Goal: Information Seeking & Learning: Check status

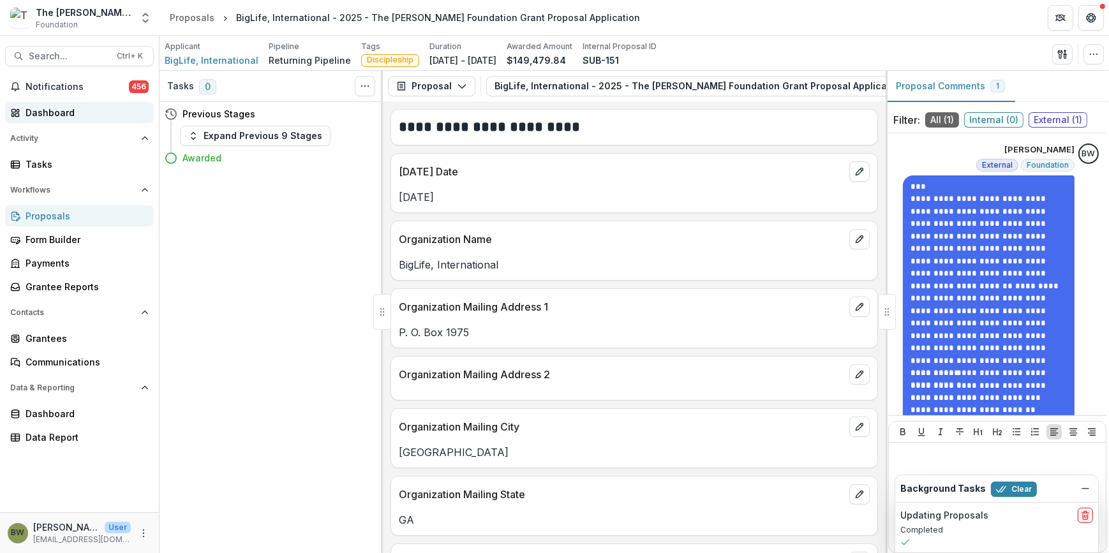
click at [50, 107] on div "Dashboard" at bounding box center [85, 112] width 118 height 13
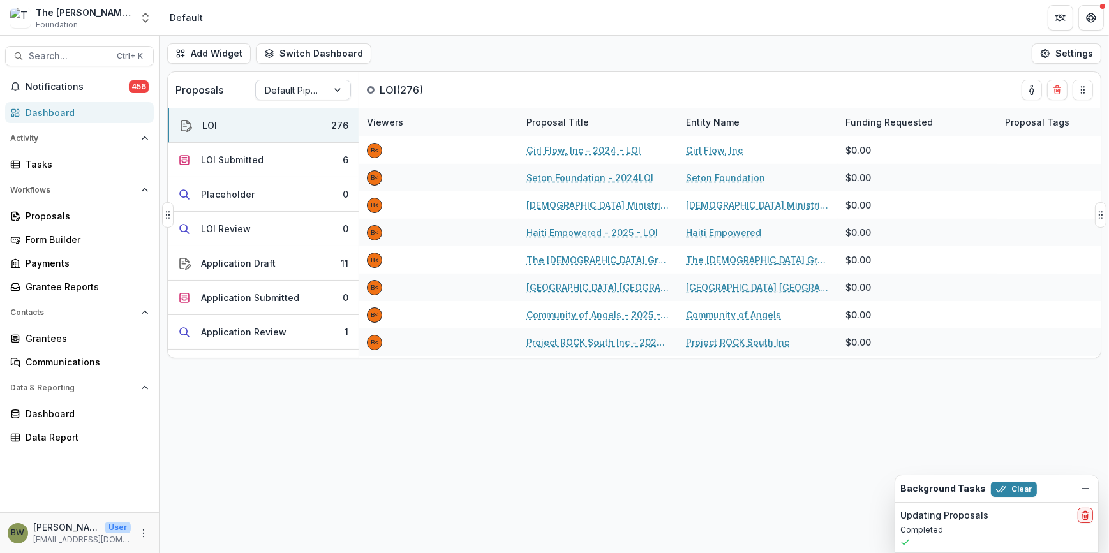
click at [307, 87] on div at bounding box center [292, 90] width 54 height 16
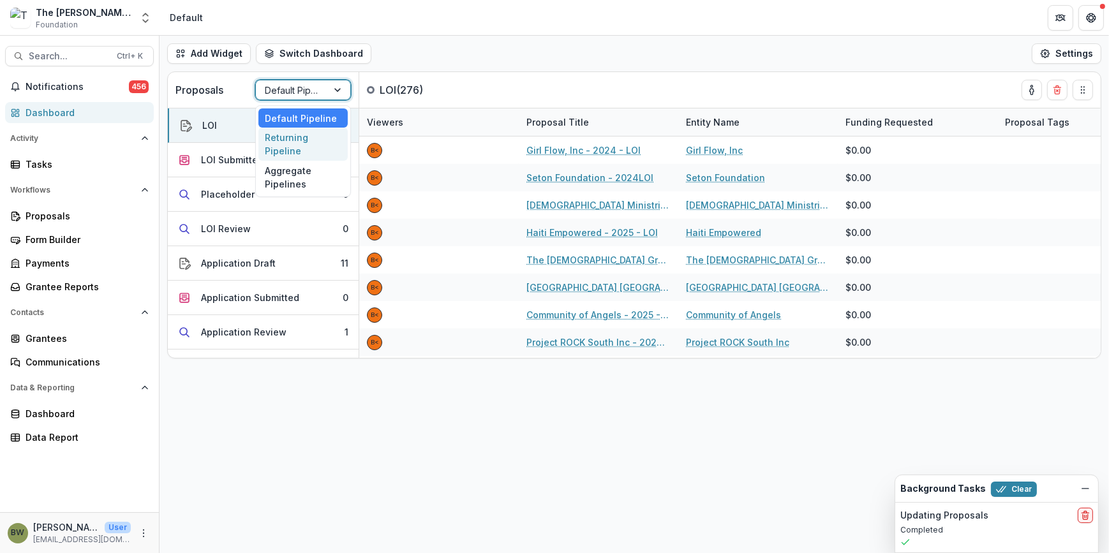
click at [311, 146] on div "Returning Pipeline" at bounding box center [302, 144] width 89 height 33
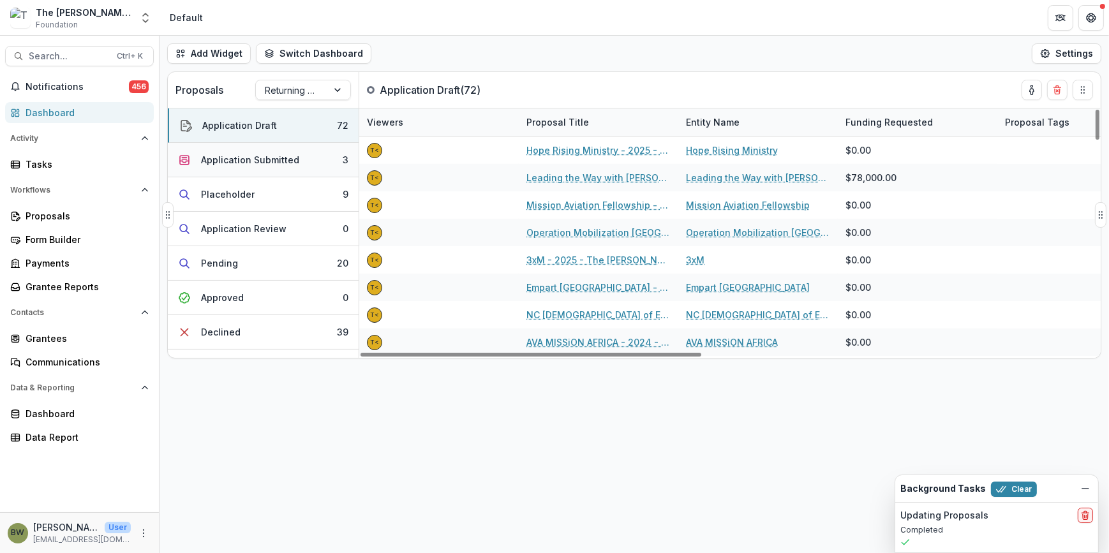
click at [347, 157] on button "Application Submitted 3" at bounding box center [263, 160] width 191 height 34
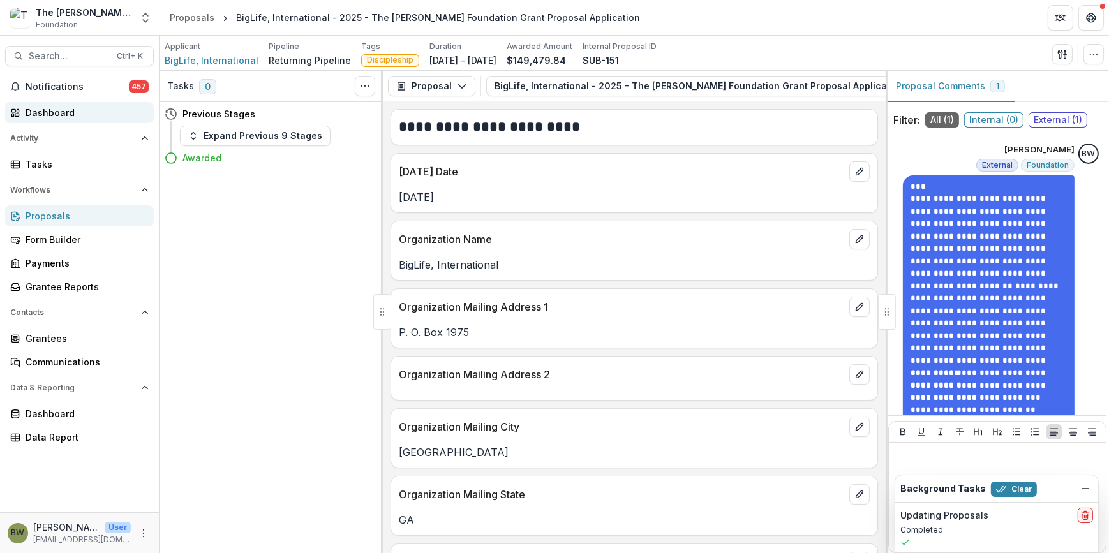
click at [54, 111] on div "Dashboard" at bounding box center [85, 112] width 118 height 13
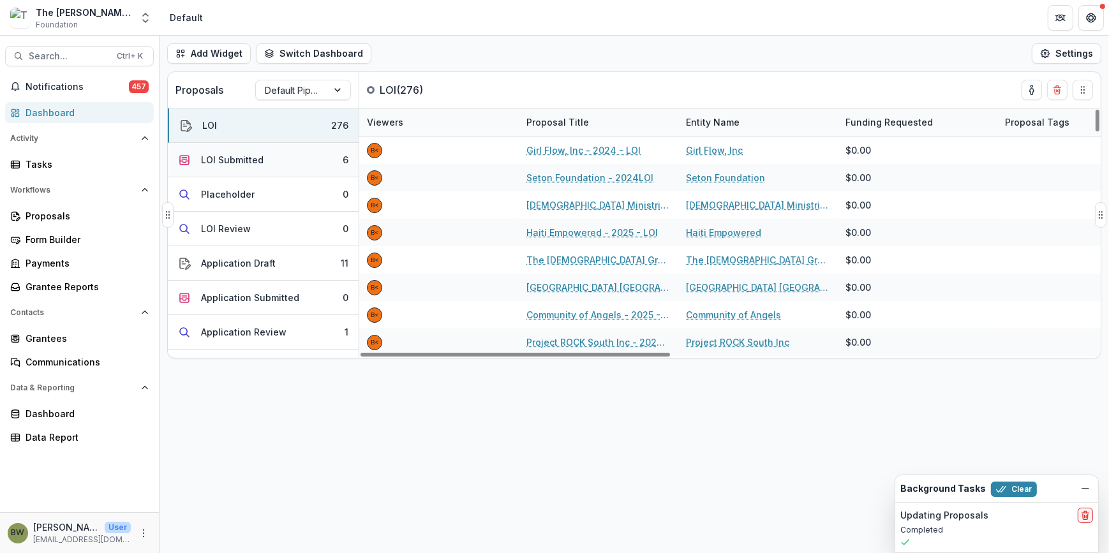
click at [231, 159] on div "LOI Submitted" at bounding box center [232, 159] width 63 height 13
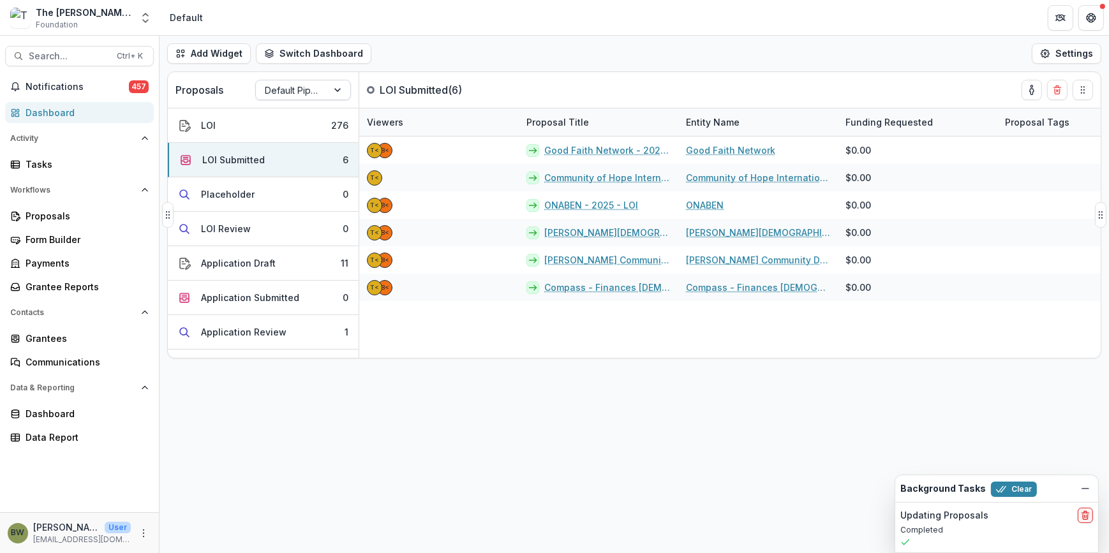
click at [292, 89] on div at bounding box center [292, 90] width 54 height 16
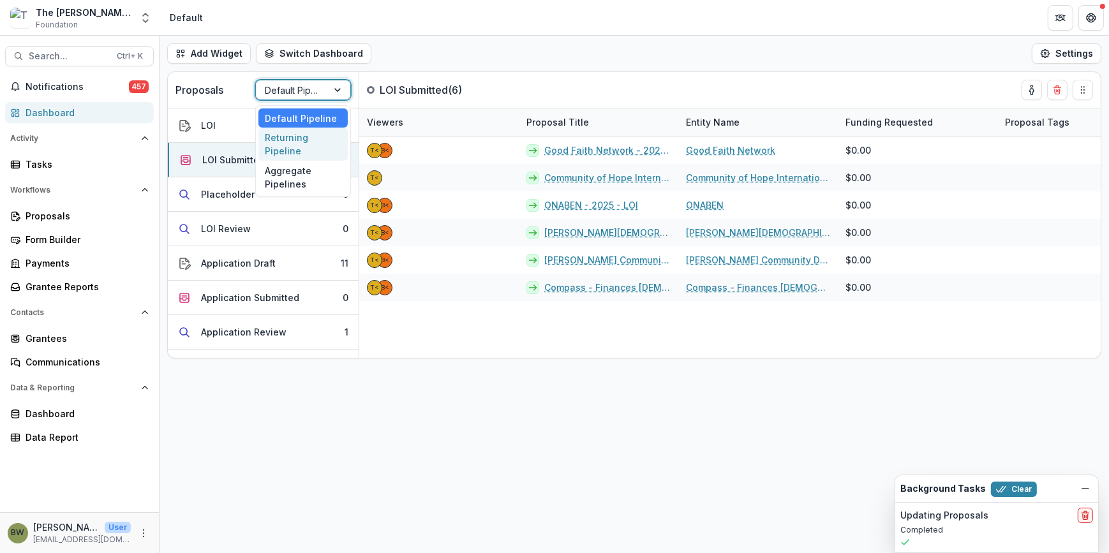
click at [283, 149] on div "Returning Pipeline" at bounding box center [302, 144] width 89 height 33
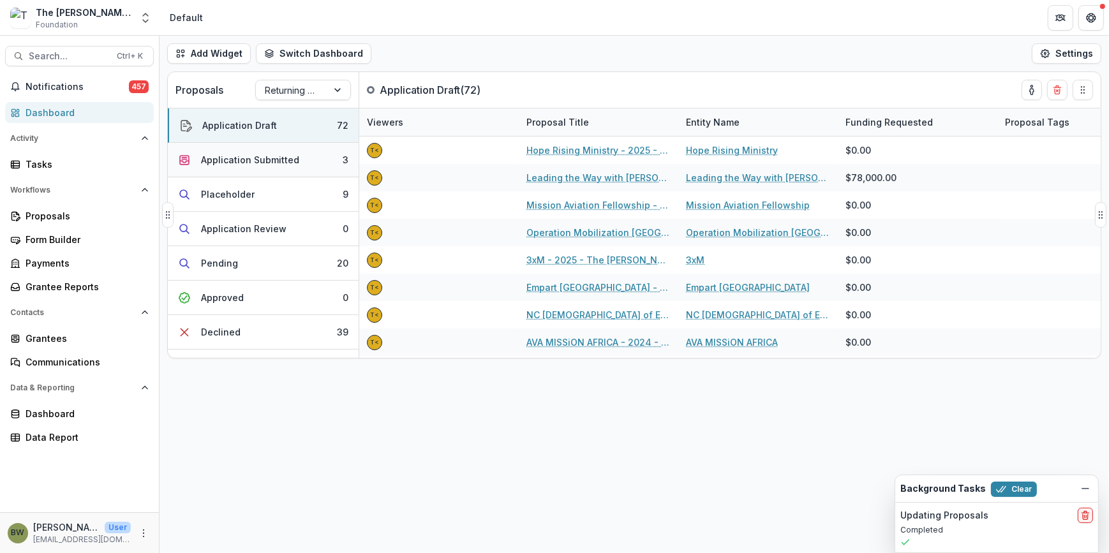
click at [239, 161] on div "Application Submitted" at bounding box center [250, 159] width 98 height 13
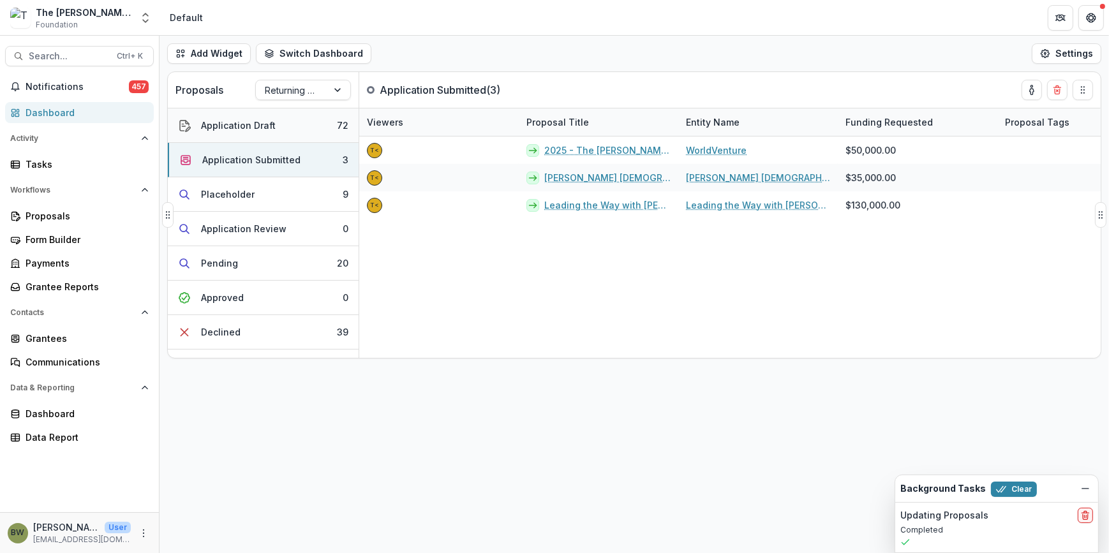
click at [237, 127] on div "Application Draft" at bounding box center [238, 125] width 75 height 13
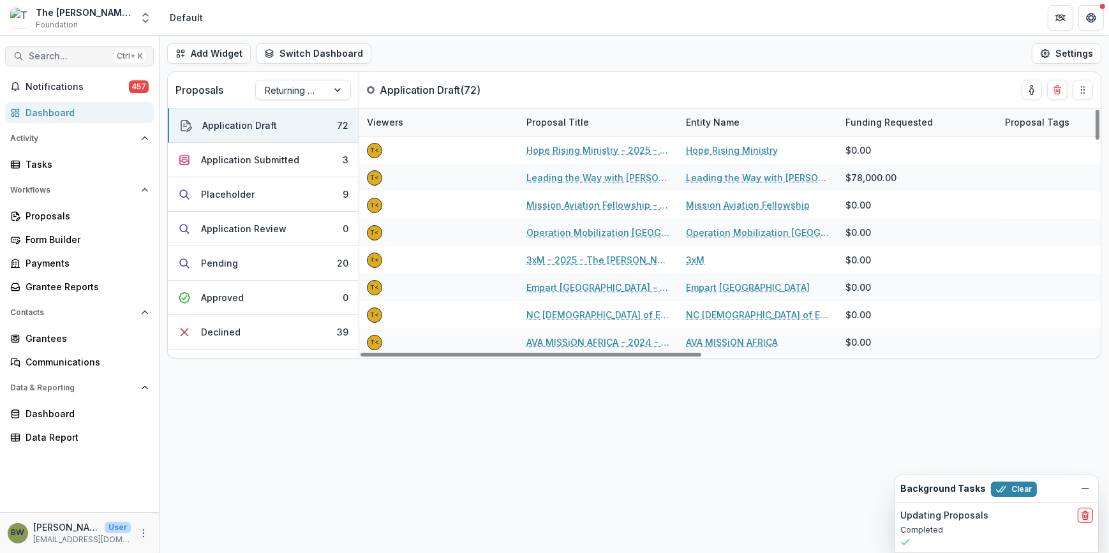
click at [63, 54] on span "Search..." at bounding box center [69, 56] width 80 height 11
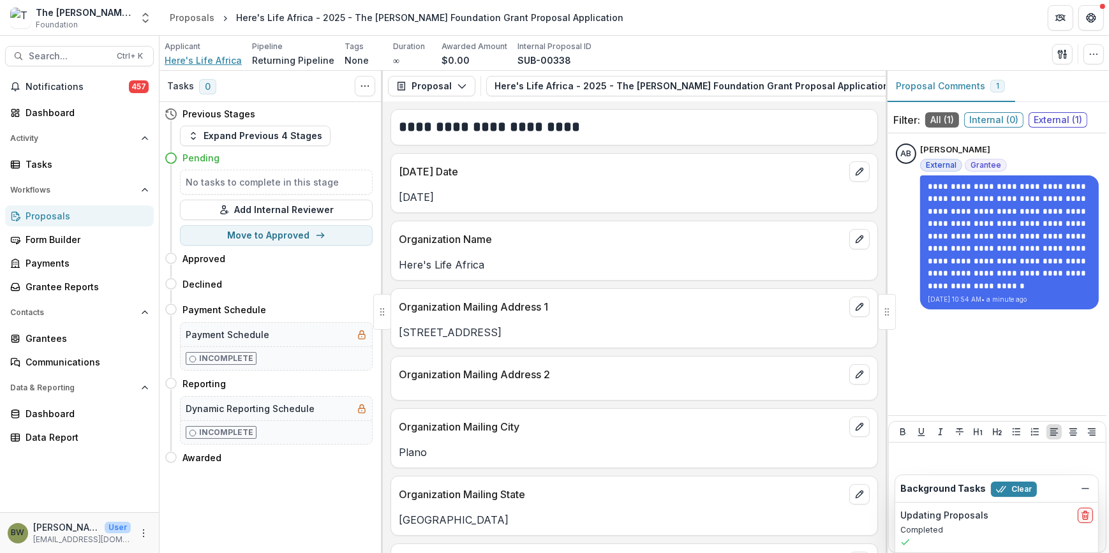
click at [200, 61] on span "Here's Life Africa" at bounding box center [203, 60] width 77 height 13
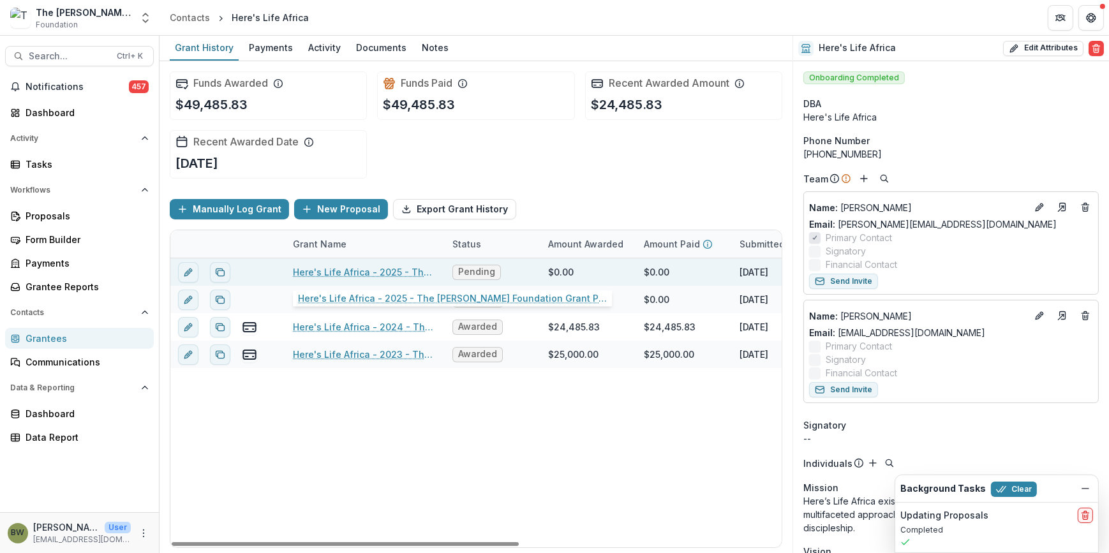
click at [349, 274] on link "Here's Life Africa - 2025 - The [PERSON_NAME] Foundation Grant Proposal Applica…" at bounding box center [365, 272] width 144 height 13
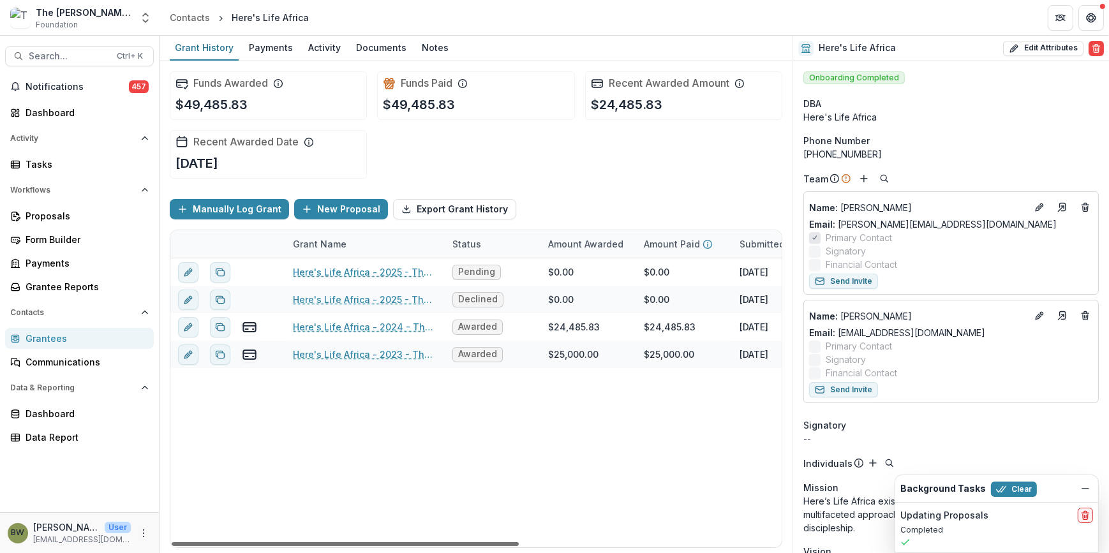
drag, startPoint x: 477, startPoint y: 541, endPoint x: 417, endPoint y: 543, distance: 60.0
click at [417, 543] on div at bounding box center [345, 545] width 347 height 4
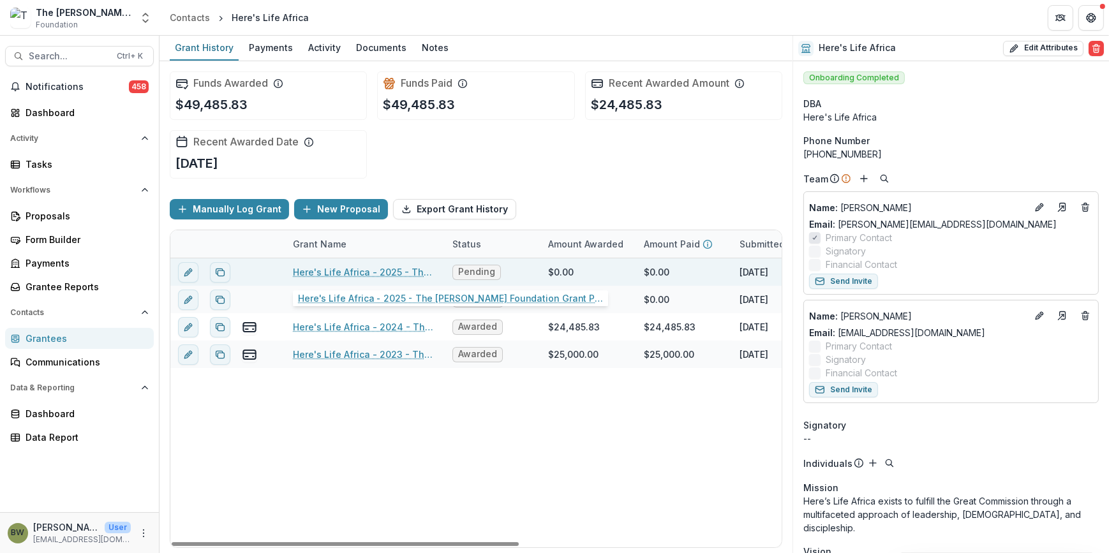
click at [338, 276] on link "Here's Life Africa - 2025 - The [PERSON_NAME] Foundation Grant Proposal Applica…" at bounding box center [365, 272] width 144 height 13
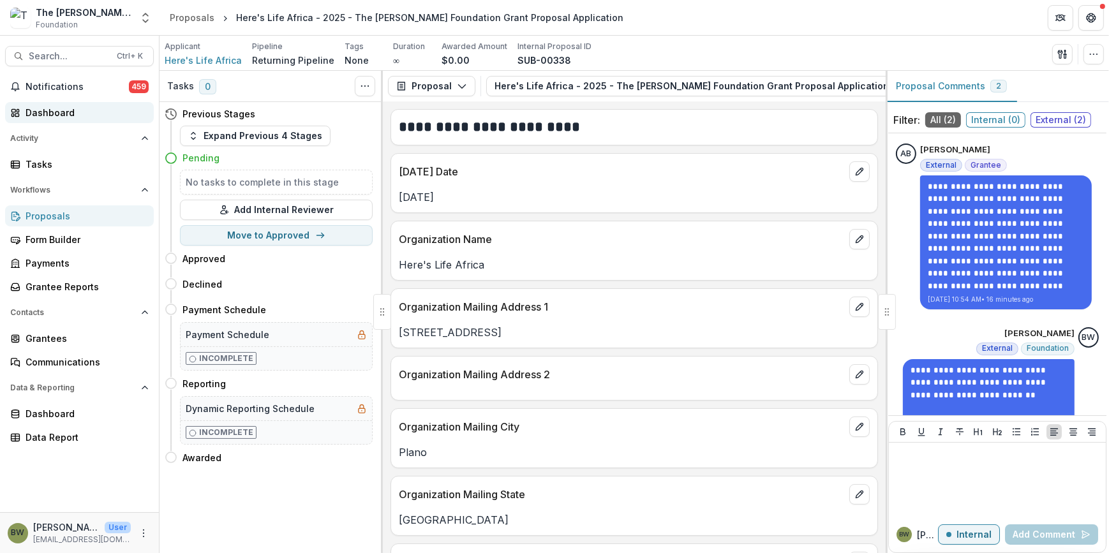
click at [47, 109] on div "Dashboard" at bounding box center [85, 112] width 118 height 13
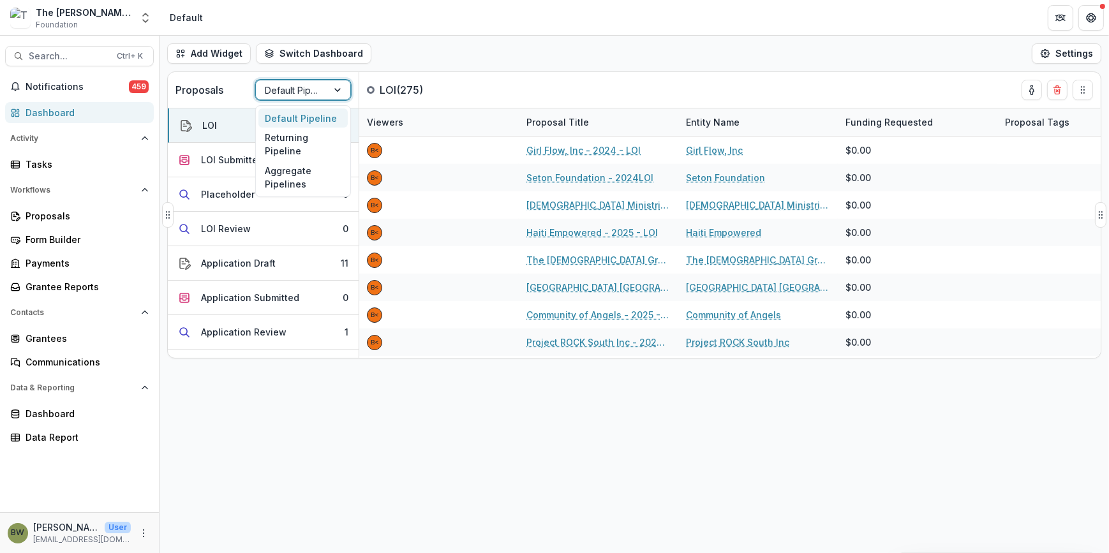
click at [342, 91] on div at bounding box center [338, 89] width 23 height 19
drag, startPoint x: 318, startPoint y: 137, endPoint x: 288, endPoint y: 149, distance: 32.9
click at [288, 149] on div "Returning Pipeline" at bounding box center [302, 144] width 89 height 33
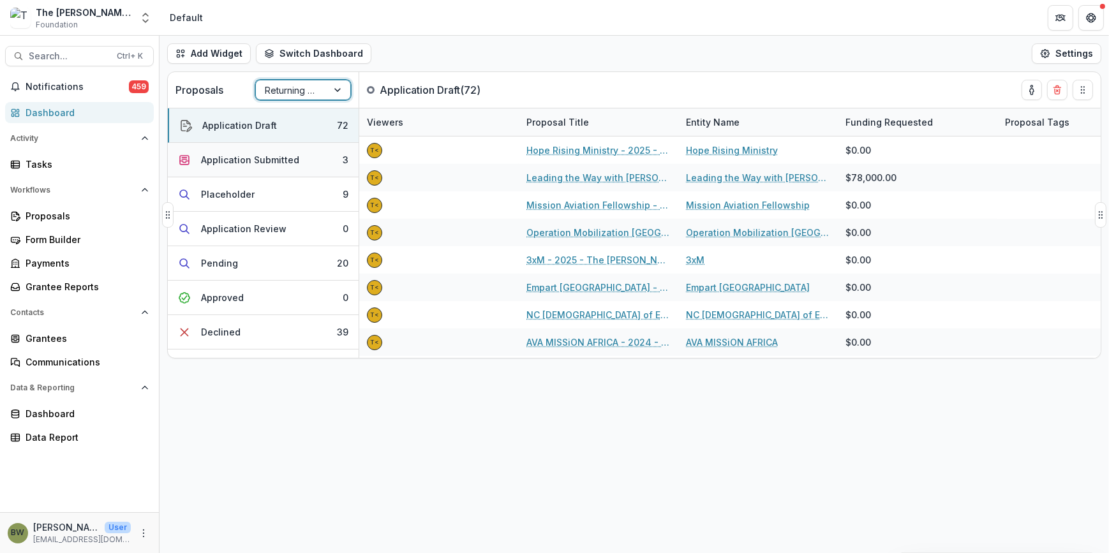
click at [254, 159] on div "Application Submitted" at bounding box center [250, 159] width 98 height 13
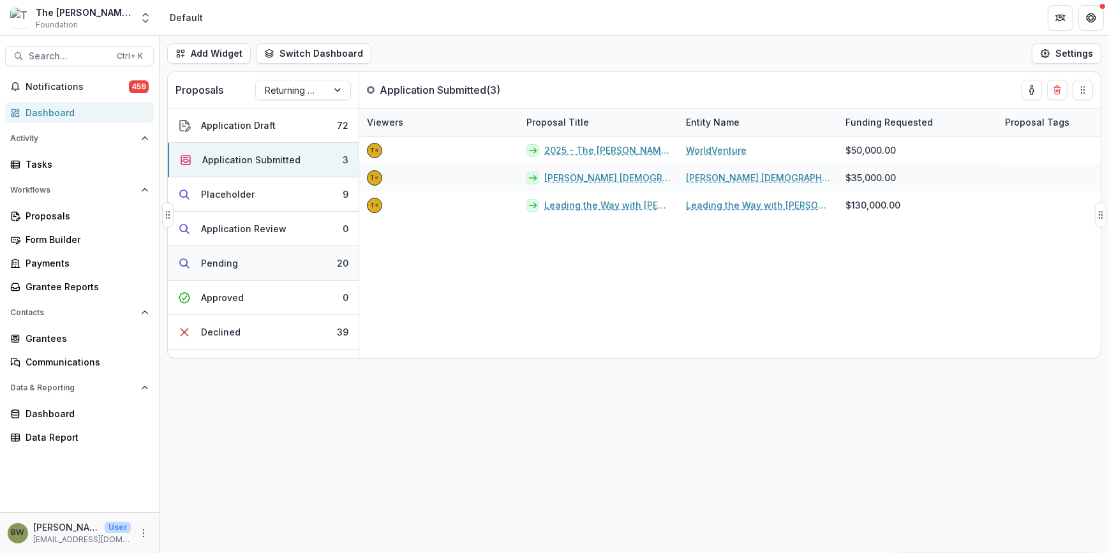
click at [236, 268] on div "Pending" at bounding box center [219, 263] width 37 height 13
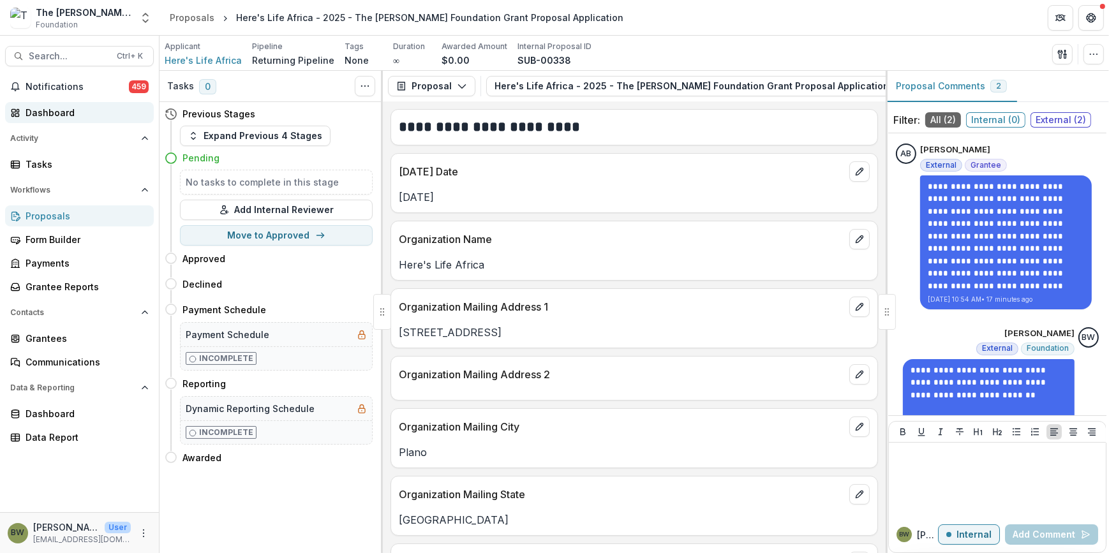
click at [65, 109] on div "Dashboard" at bounding box center [85, 112] width 118 height 13
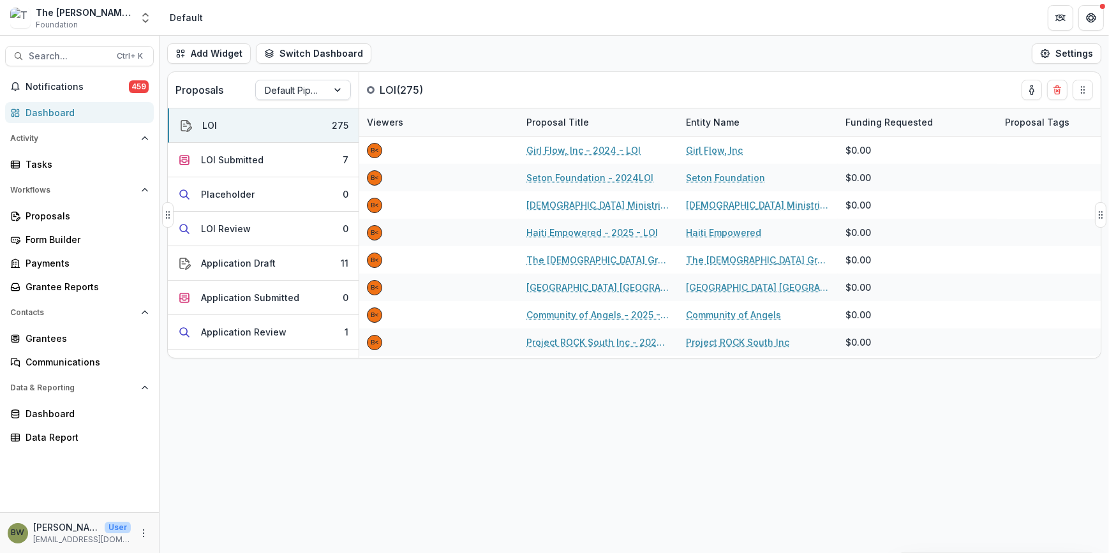
click at [315, 88] on div at bounding box center [292, 90] width 54 height 16
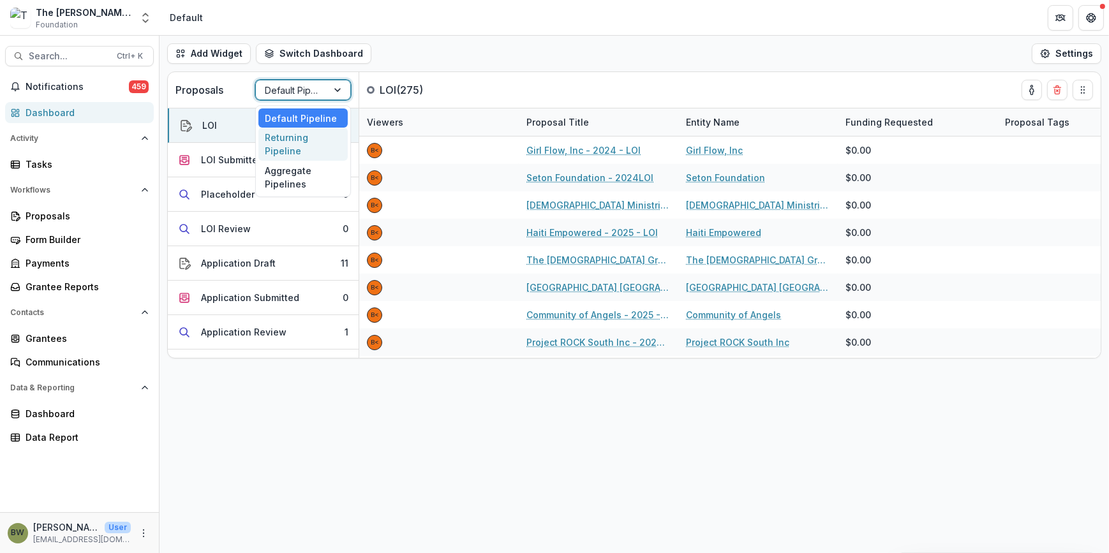
click at [302, 144] on div "Returning Pipeline" at bounding box center [302, 144] width 89 height 33
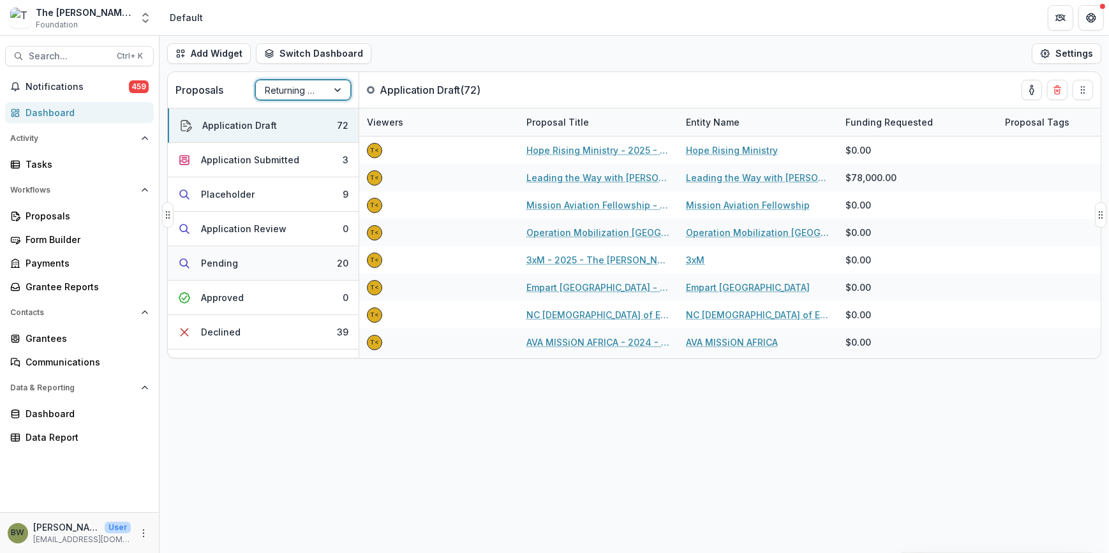
click at [230, 262] on div "Pending" at bounding box center [219, 263] width 37 height 13
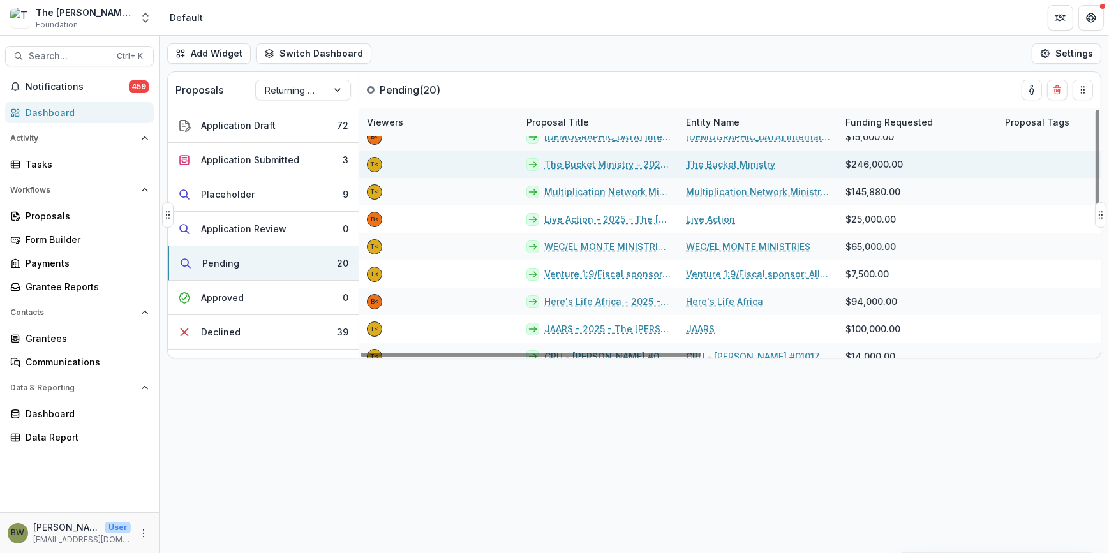
scroll to position [116, 0]
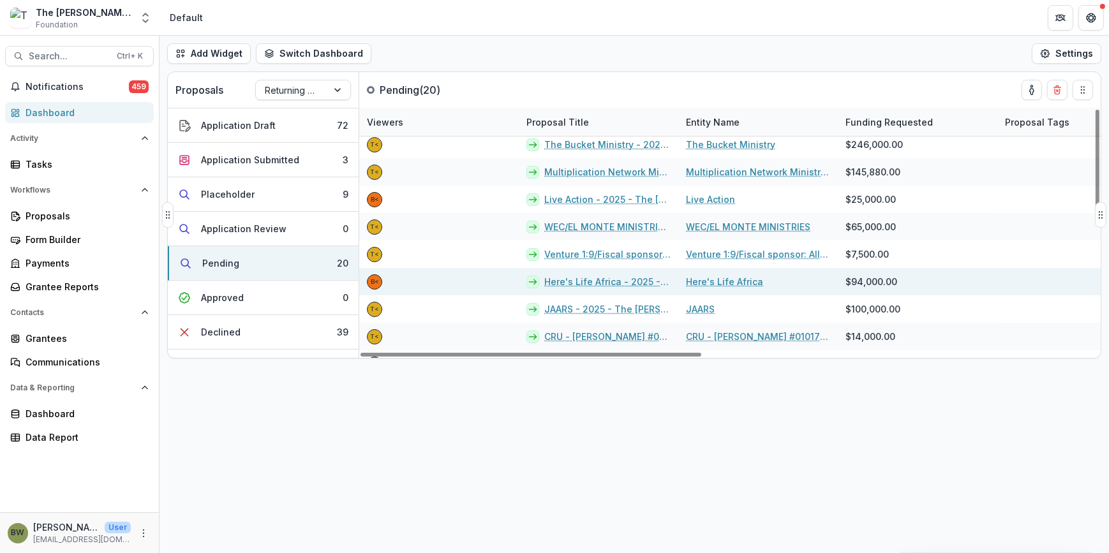
click at [593, 278] on link "Here's Life Africa - 2025 - The Bolick Foundation Grant Proposal Application" at bounding box center [607, 281] width 126 height 13
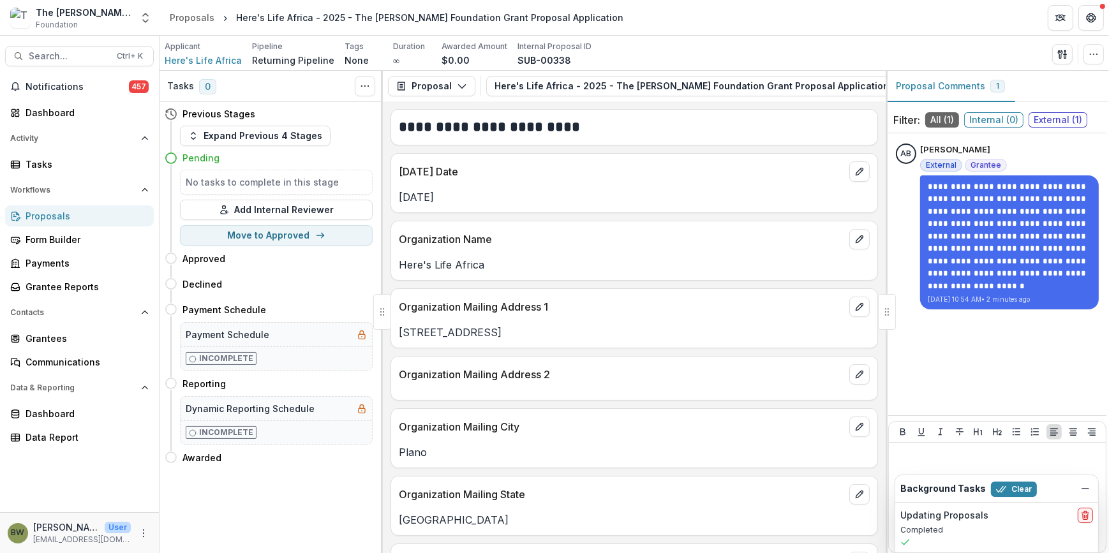
click at [913, 343] on div "**********" at bounding box center [997, 275] width 218 height 272
click at [909, 458] on p at bounding box center [997, 455] width 207 height 14
click at [1085, 493] on icon "Dismiss" at bounding box center [1086, 489] width 10 height 10
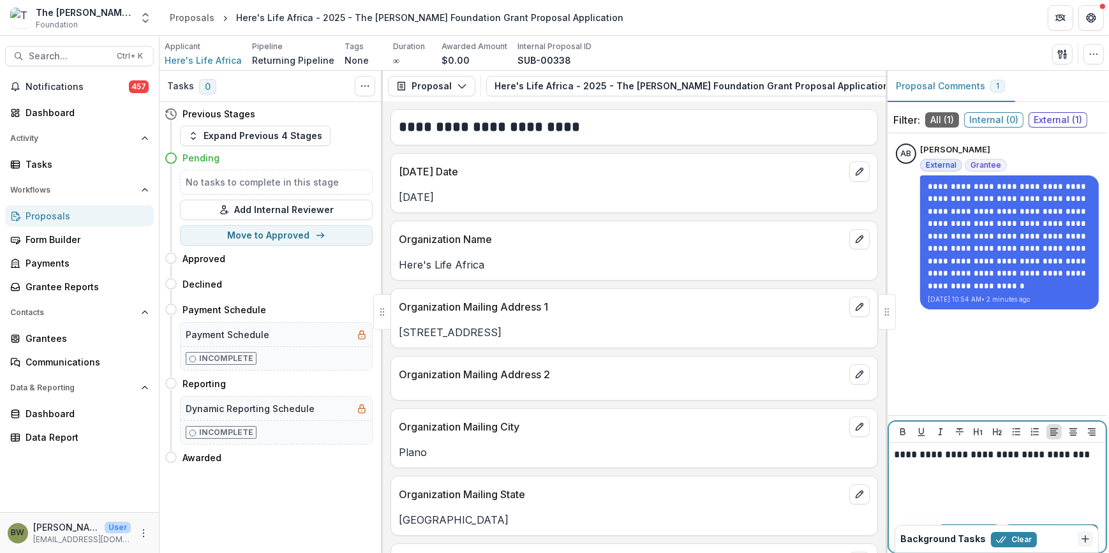
drag, startPoint x: 1054, startPoint y: 502, endPoint x: 1045, endPoint y: 463, distance: 39.9
click at [1049, 466] on div "**********" at bounding box center [997, 480] width 207 height 64
drag, startPoint x: 987, startPoint y: 353, endPoint x: 987, endPoint y: 345, distance: 8.3
click at [987, 345] on div "**********" at bounding box center [997, 275] width 218 height 272
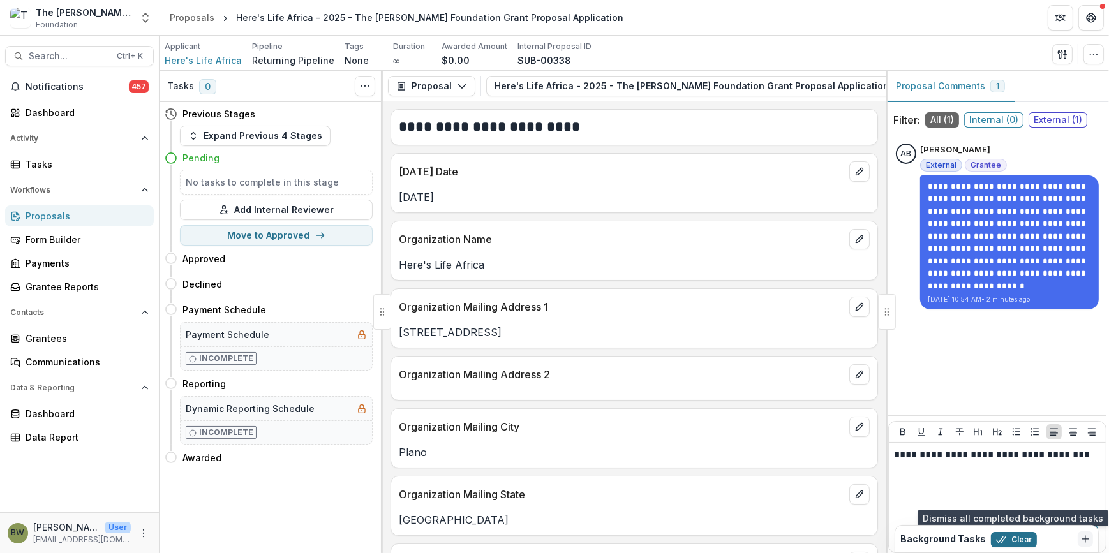
click at [1008, 543] on button "Clear" at bounding box center [1014, 539] width 46 height 15
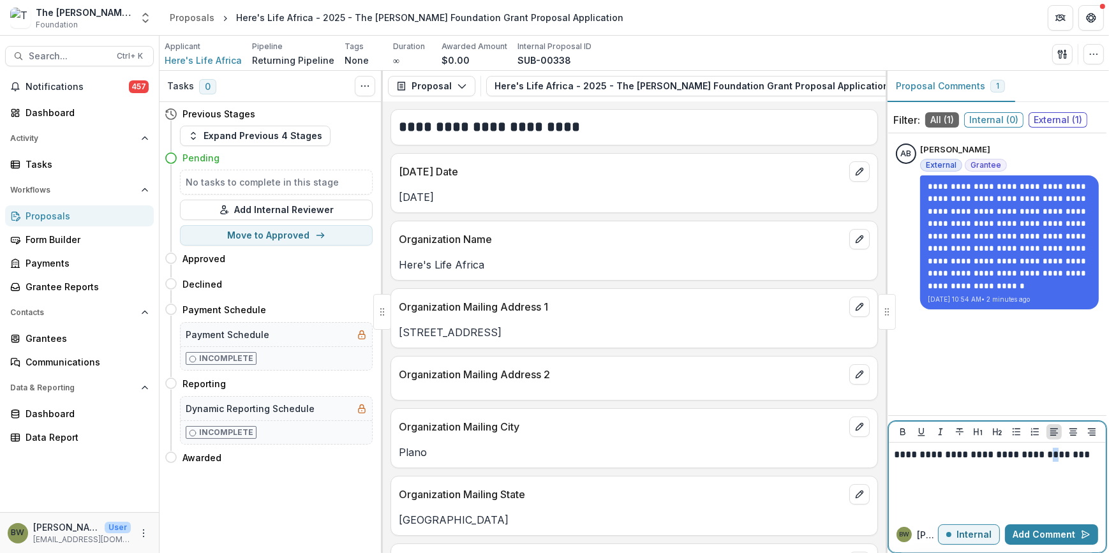
click at [1079, 455] on p "**********" at bounding box center [997, 455] width 207 height 14
click at [1084, 453] on p "**********" at bounding box center [997, 455] width 207 height 14
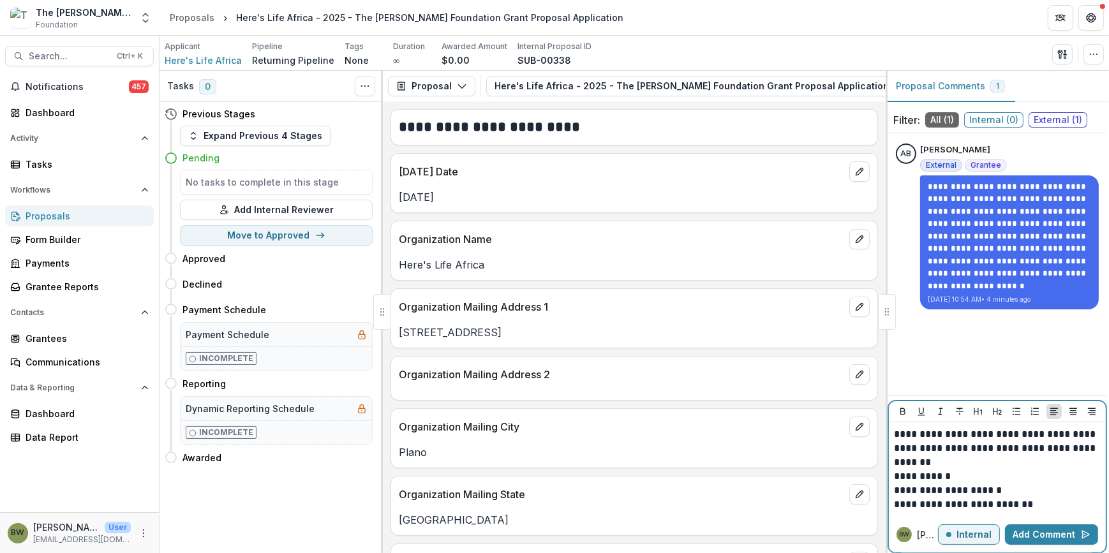
click at [894, 474] on p "**********" at bounding box center [997, 477] width 207 height 14
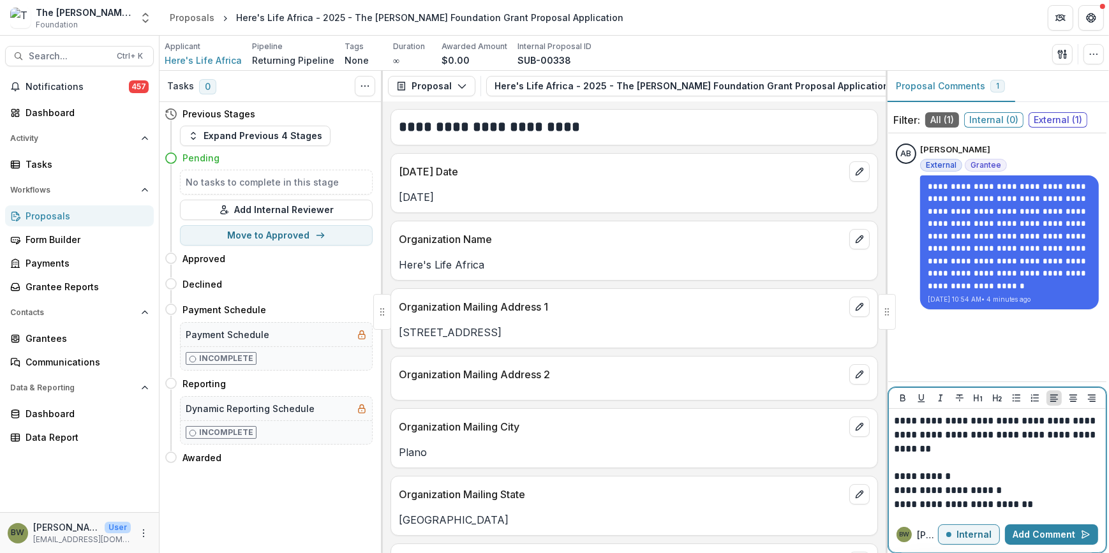
click at [977, 532] on p "Internal" at bounding box center [974, 535] width 35 height 11
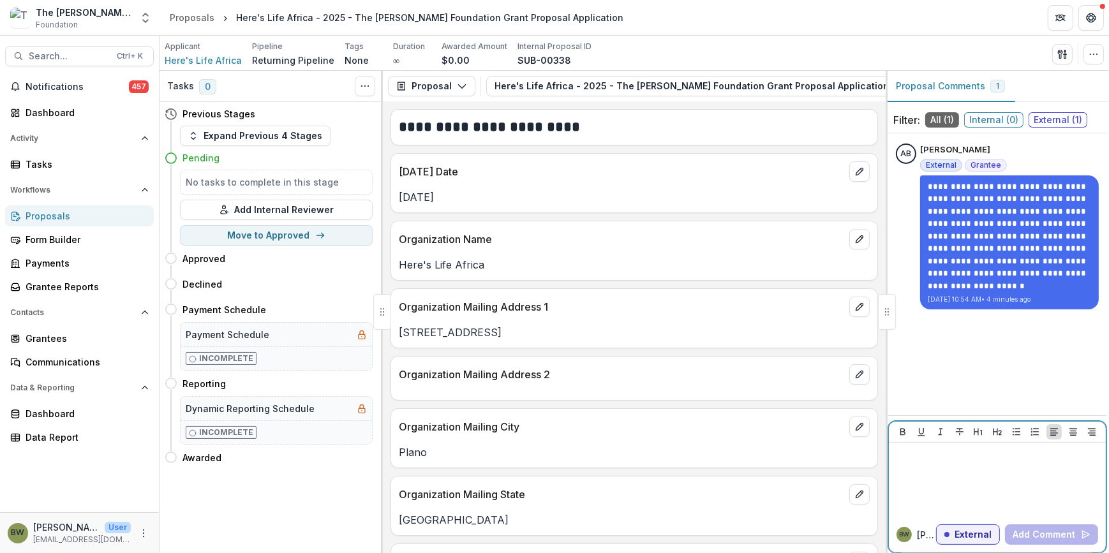
click at [978, 533] on p "External" at bounding box center [973, 535] width 37 height 11
click at [978, 533] on p "Internal" at bounding box center [974, 535] width 35 height 11
click at [927, 461] on p at bounding box center [997, 455] width 207 height 14
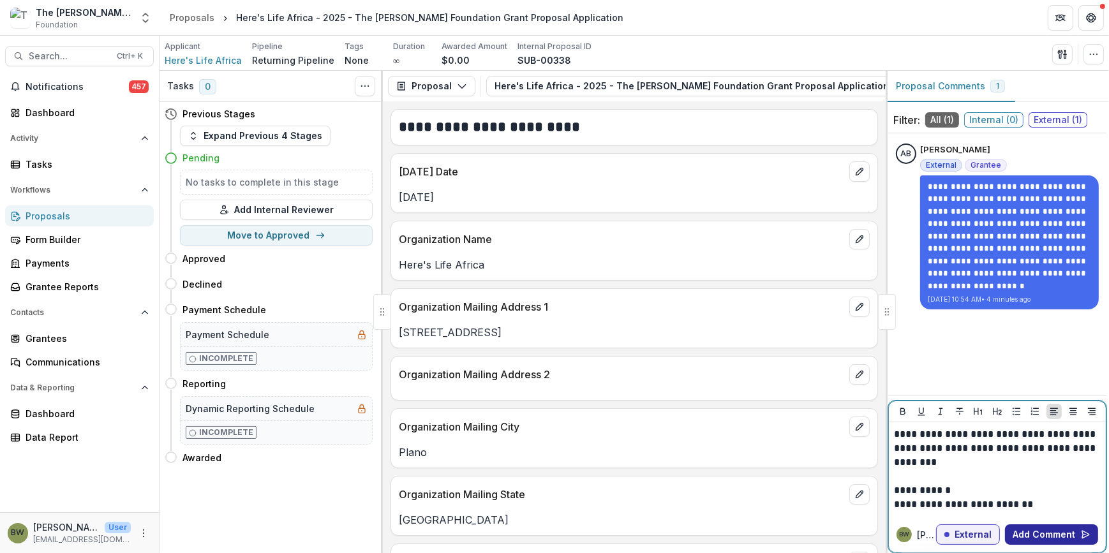
click at [1059, 537] on button "Add Comment" at bounding box center [1051, 535] width 93 height 20
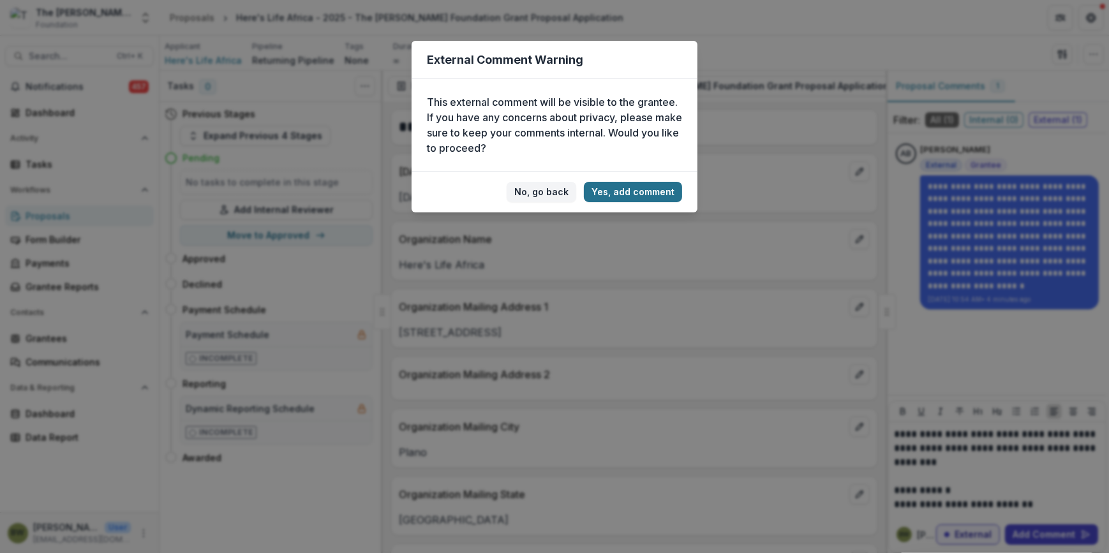
click at [621, 191] on button "Yes, add comment" at bounding box center [633, 192] width 98 height 20
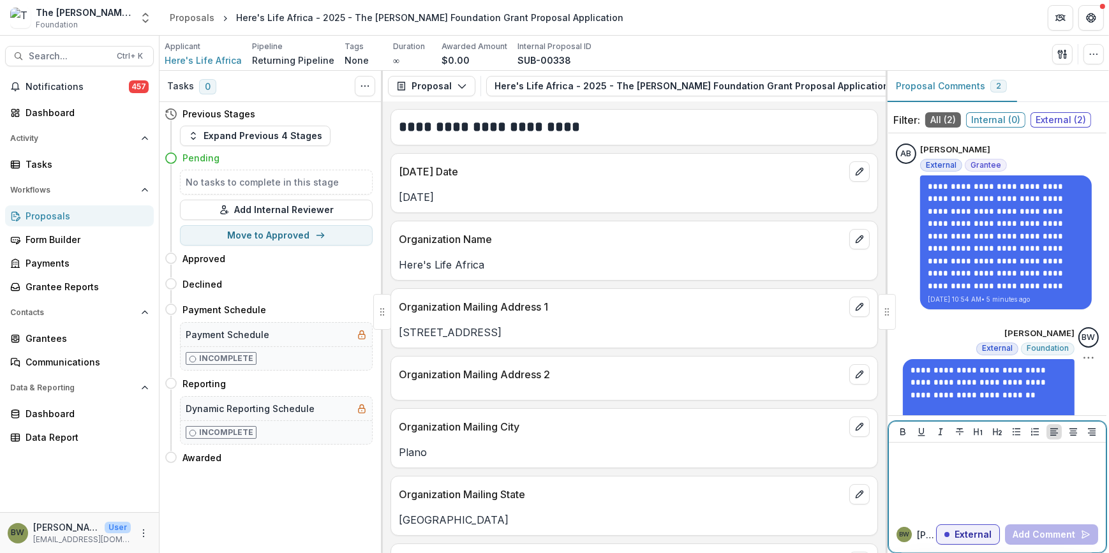
scroll to position [46, 0]
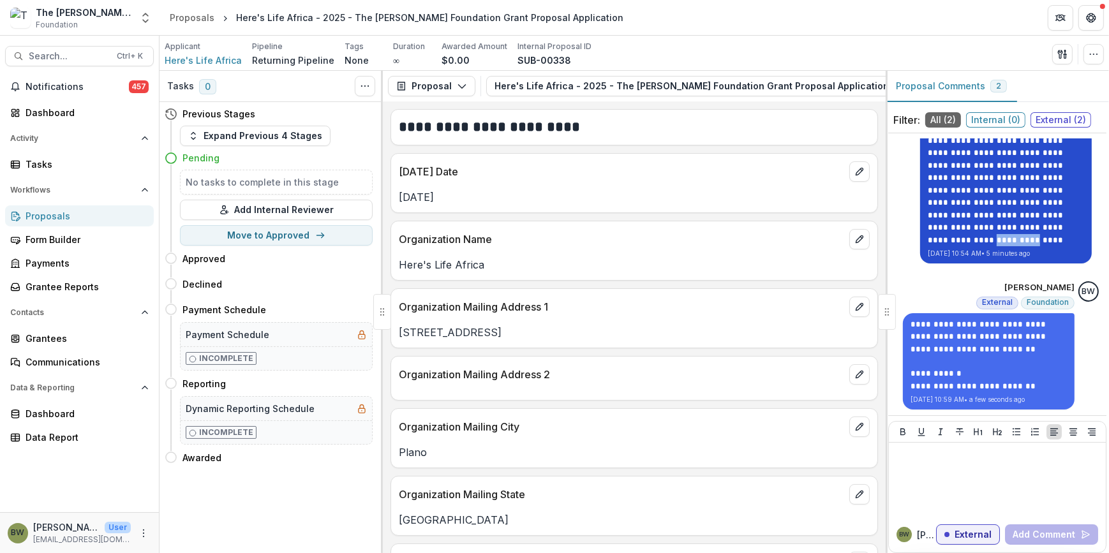
drag, startPoint x: 959, startPoint y: 226, endPoint x: 1006, endPoint y: 227, distance: 47.2
click at [1006, 227] on p "**********" at bounding box center [1006, 191] width 156 height 112
drag, startPoint x: 1006, startPoint y: 227, endPoint x: 1053, endPoint y: 246, distance: 51.0
click at [1053, 246] on div "**********" at bounding box center [1006, 197] width 172 height 134
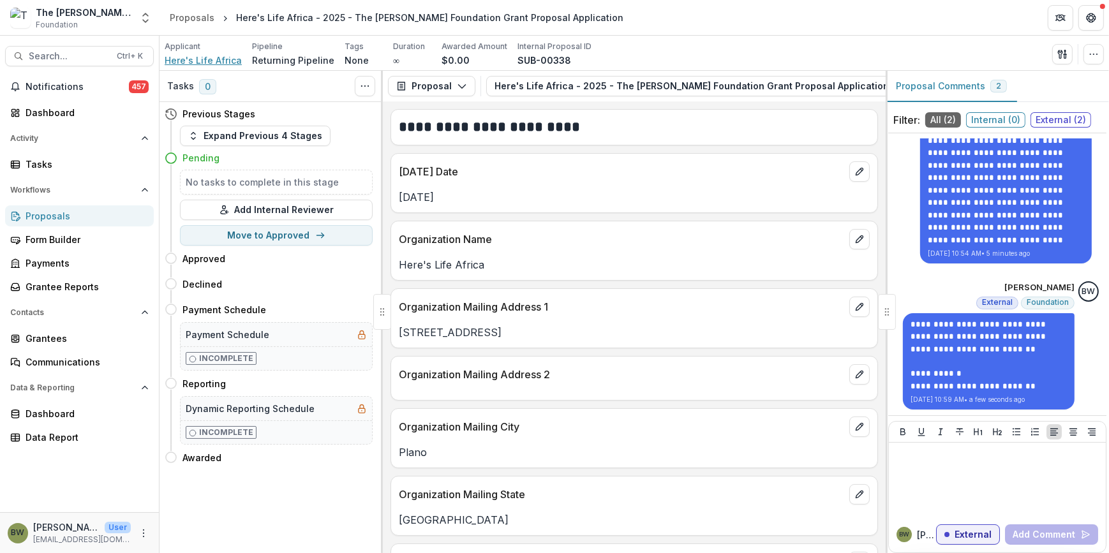
click at [223, 64] on span "Here's Life Africa" at bounding box center [203, 60] width 77 height 13
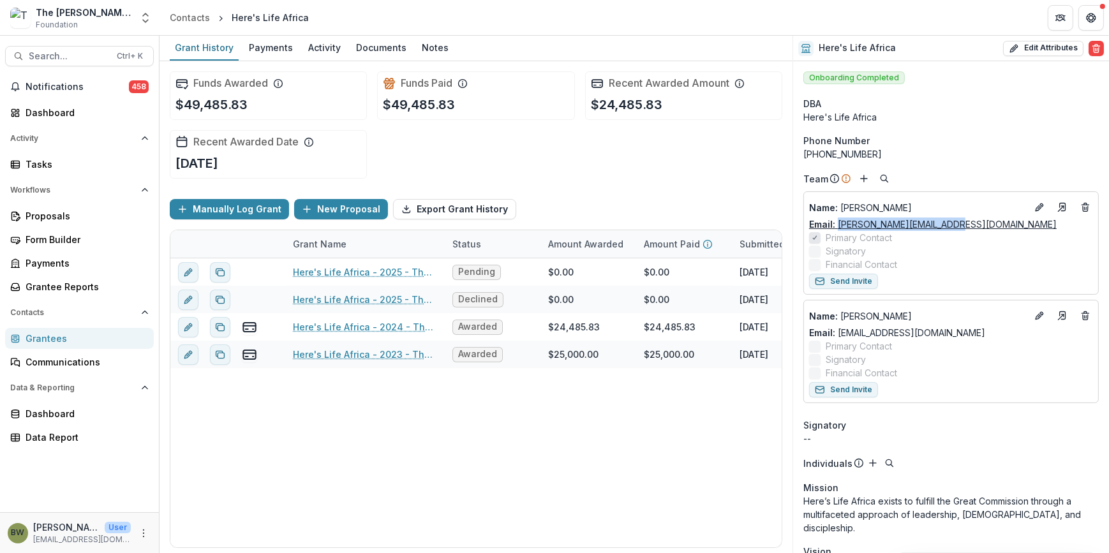
drag, startPoint x: 952, startPoint y: 221, endPoint x: 836, endPoint y: 227, distance: 116.3
click at [836, 227] on div "Email: andy@hereslifeafrica.com" at bounding box center [951, 224] width 284 height 13
drag, startPoint x: 836, startPoint y: 227, endPoint x: 851, endPoint y: 225, distance: 14.9
copy link "andy@hereslifeafrica.com"
click at [426, 45] on div "Notes" at bounding box center [435, 47] width 37 height 19
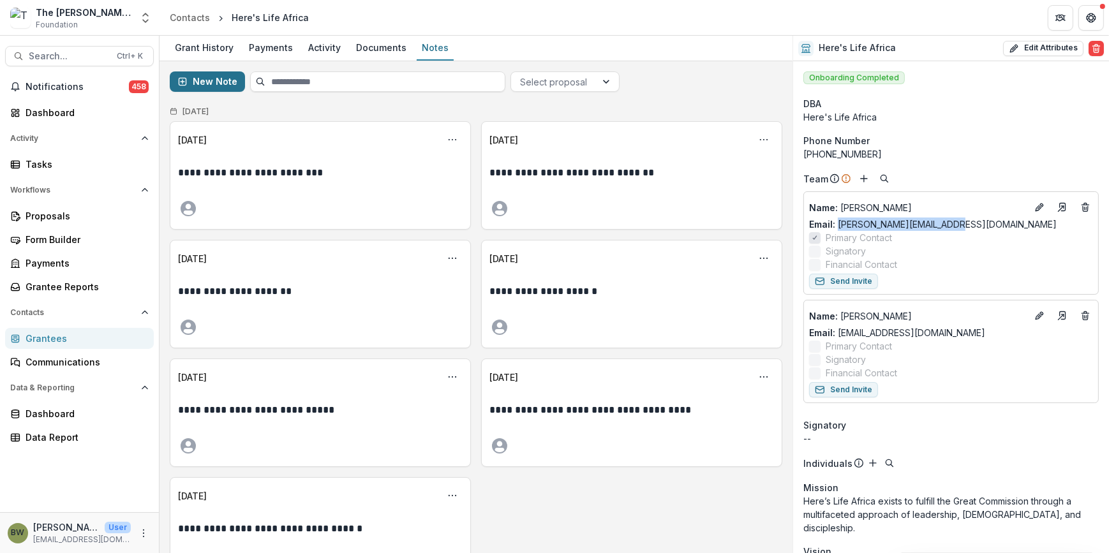
click at [218, 84] on button "New Note" at bounding box center [207, 81] width 75 height 20
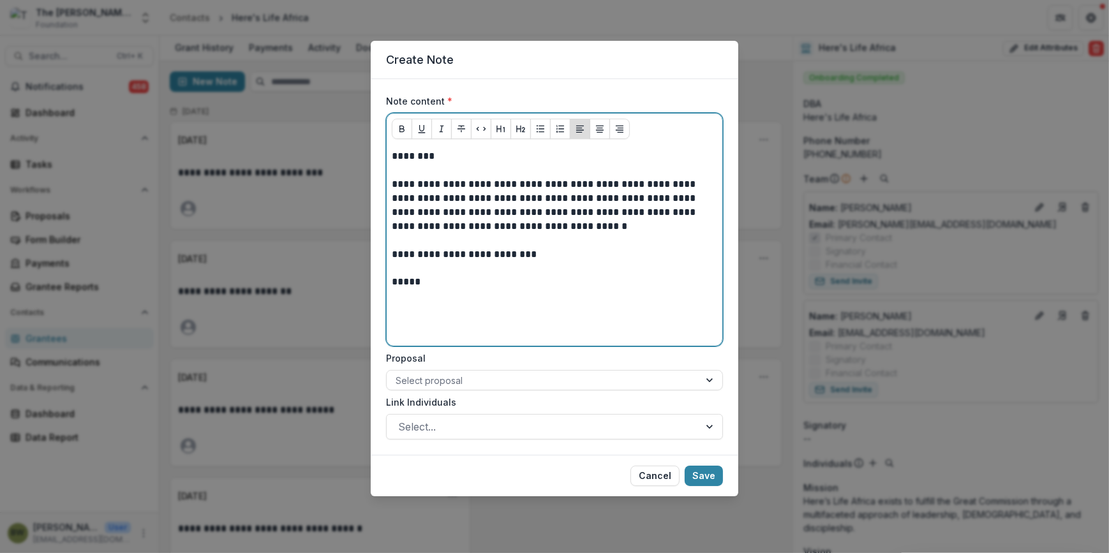
drag, startPoint x: 483, startPoint y: 201, endPoint x: 657, endPoint y: 266, distance: 186.0
click at [666, 268] on p at bounding box center [555, 268] width 326 height 14
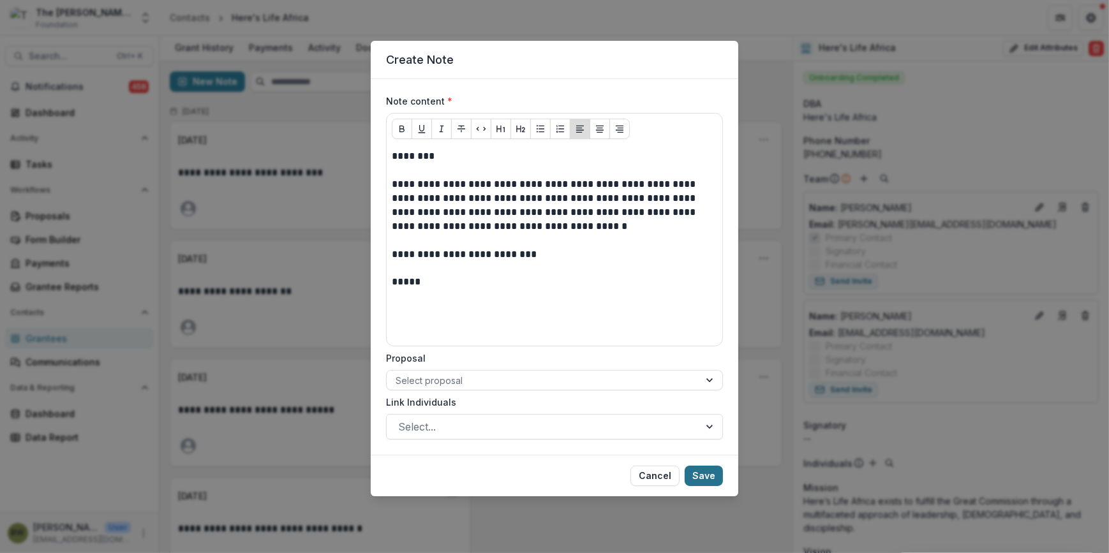
click at [710, 478] on button "Save" at bounding box center [704, 476] width 38 height 20
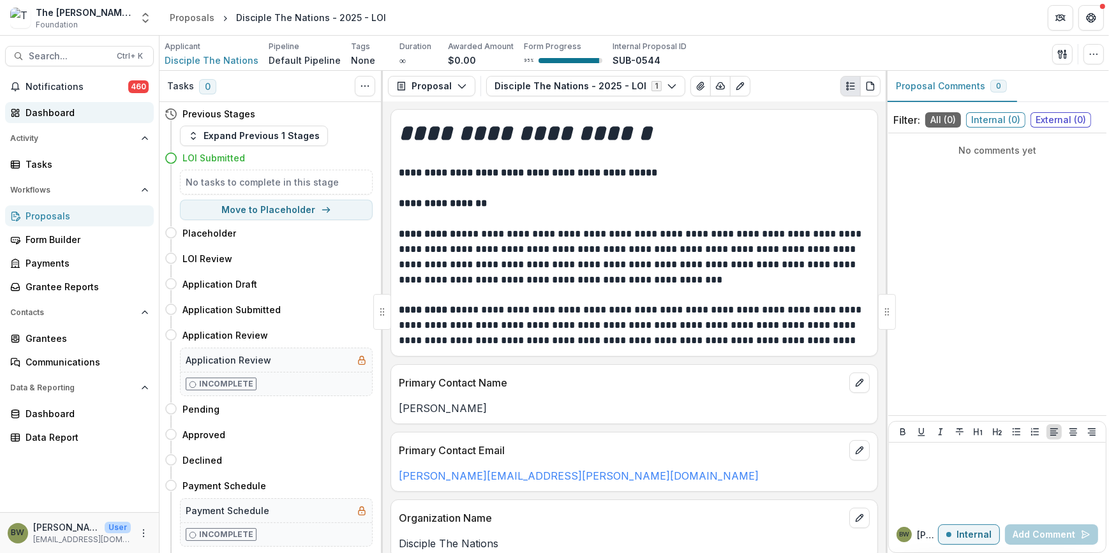
click at [47, 114] on div "Dashboard" at bounding box center [85, 112] width 118 height 13
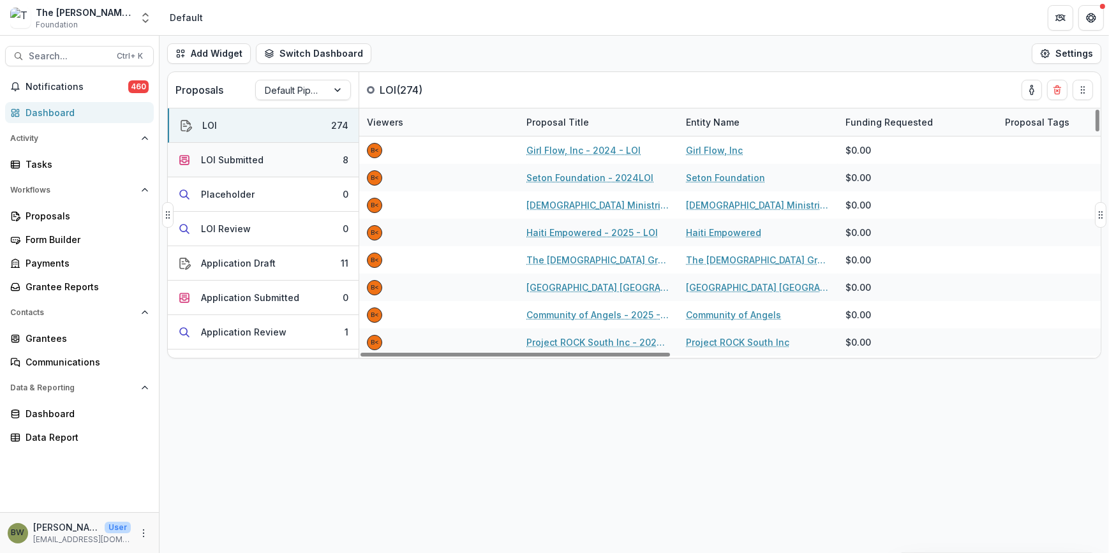
click at [299, 158] on button "LOI Submitted 8" at bounding box center [263, 160] width 191 height 34
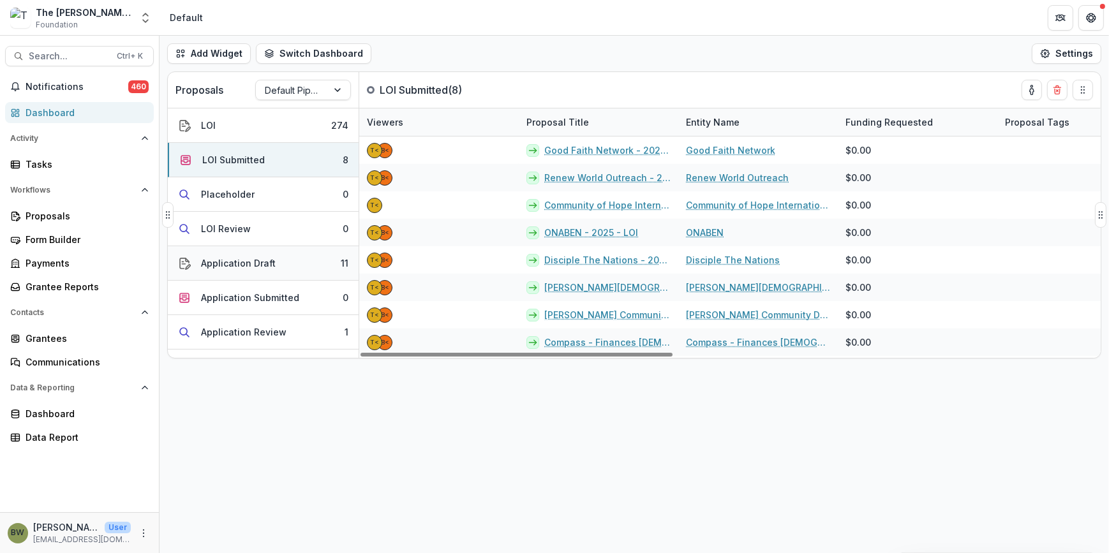
click at [255, 268] on div "Application Draft" at bounding box center [238, 263] width 75 height 13
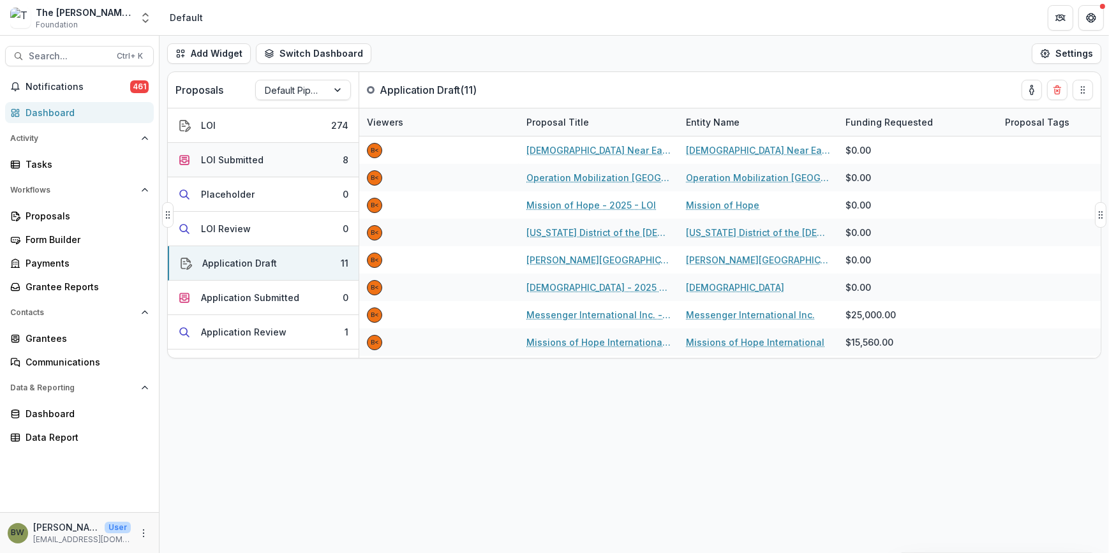
click at [237, 163] on div "LOI Submitted" at bounding box center [232, 159] width 63 height 13
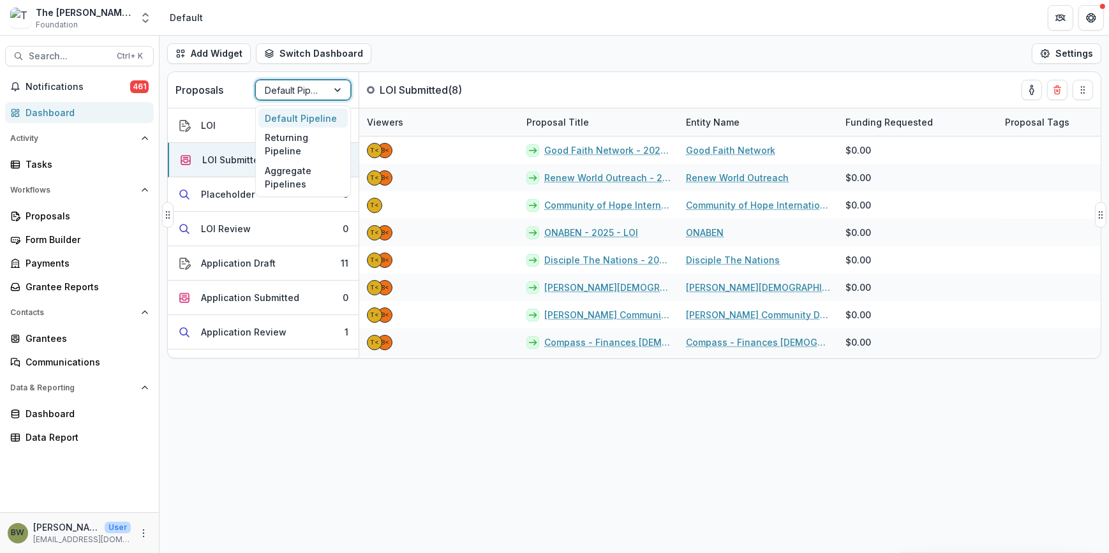
click at [286, 91] on div at bounding box center [292, 90] width 54 height 16
click at [283, 149] on div "Returning Pipeline" at bounding box center [302, 144] width 89 height 33
